Goal: Task Accomplishment & Management: Manage account settings

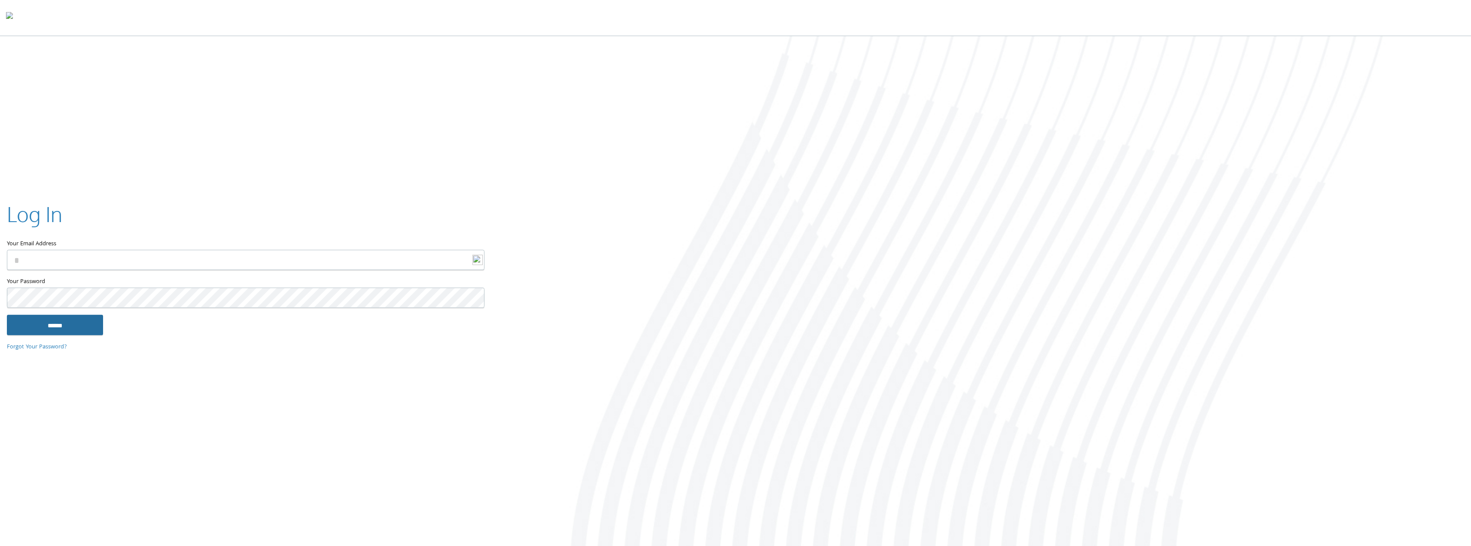
type input "**********"
click at [79, 325] on input "******" at bounding box center [55, 324] width 96 height 21
type input "**********"
click at [49, 322] on input "******" at bounding box center [55, 324] width 96 height 21
